Goal: Find specific page/section: Find specific page/section

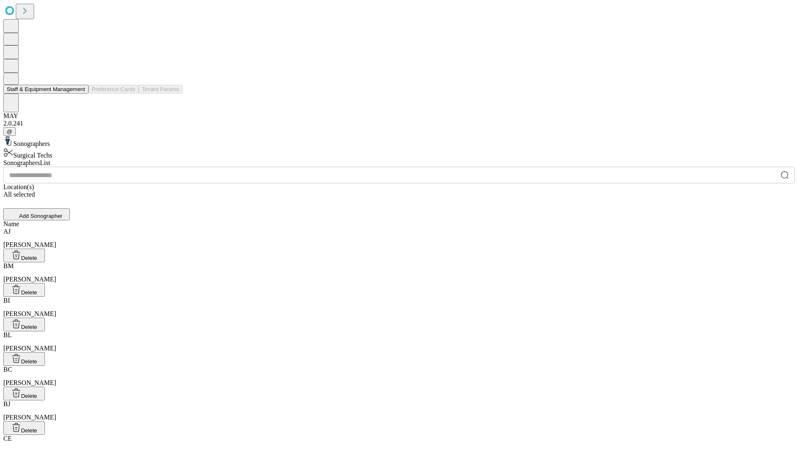
click at [79, 94] on button "Staff & Equipment Management" at bounding box center [45, 89] width 85 height 9
